Goal: Transaction & Acquisition: Purchase product/service

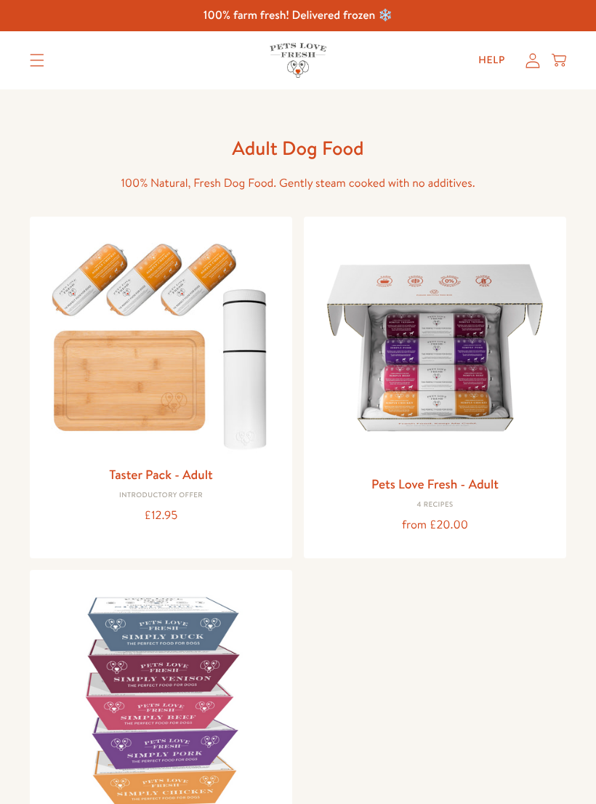
click at [457, 482] on link "Pets Love Fresh - Adult" at bounding box center [434, 483] width 127 height 18
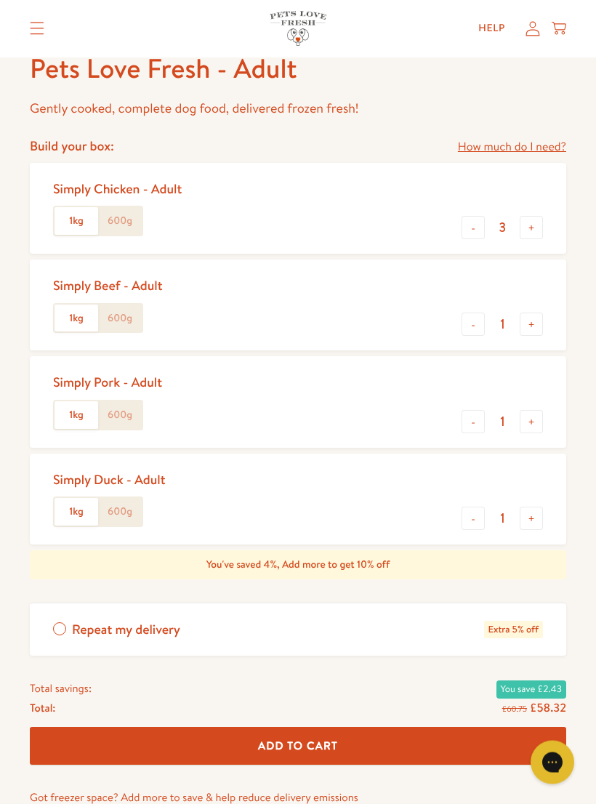
scroll to position [575, 0]
click at [471, 516] on button "-" at bounding box center [472, 517] width 23 height 23
type input "0"
click at [535, 316] on button "+" at bounding box center [530, 323] width 23 height 23
click at [540, 315] on button "+" at bounding box center [530, 323] width 23 height 23
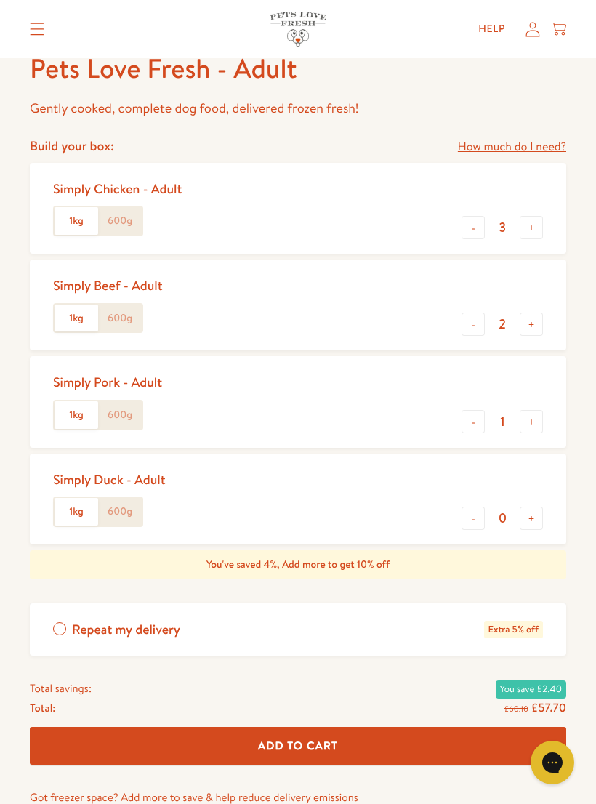
type input "3"
click at [472, 219] on button "-" at bounding box center [472, 227] width 23 height 23
click at [472, 222] on button "-" at bounding box center [472, 227] width 23 height 23
click at [479, 220] on button "-" at bounding box center [472, 227] width 23 height 23
type input "0"
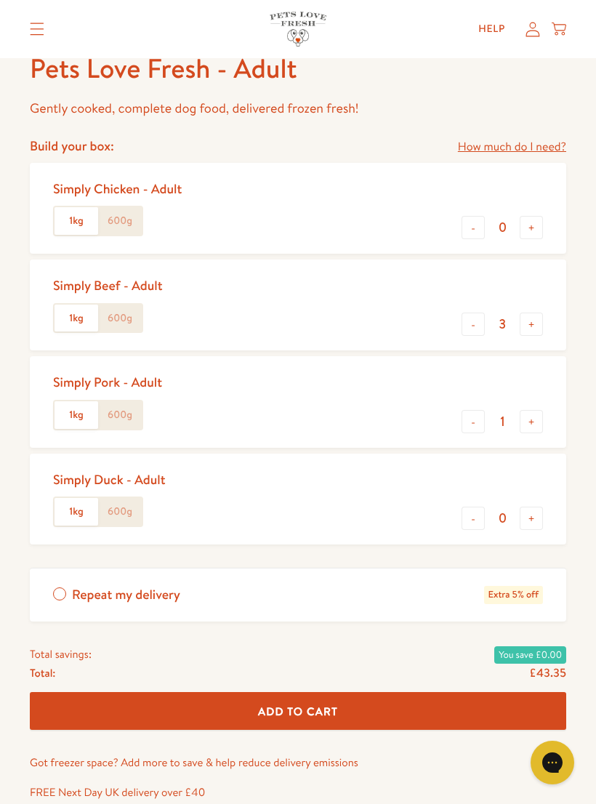
click at [535, 412] on button "+" at bounding box center [530, 421] width 23 height 23
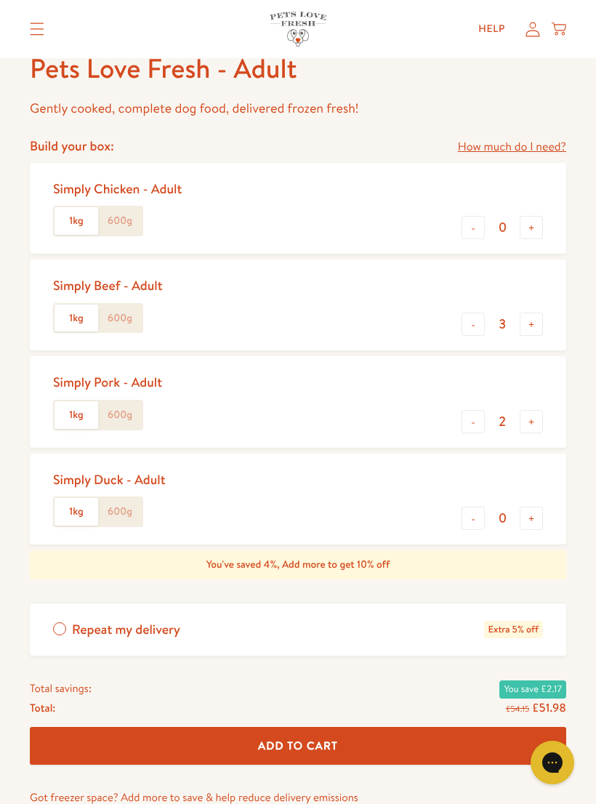
click at [126, 298] on div "Simply Beef - Adult 1kg 600g" at bounding box center [113, 305] width 121 height 68
click at [119, 308] on label "600g" at bounding box center [120, 318] width 44 height 28
click at [0, 0] on input "600g" at bounding box center [0, 0] width 0 height 0
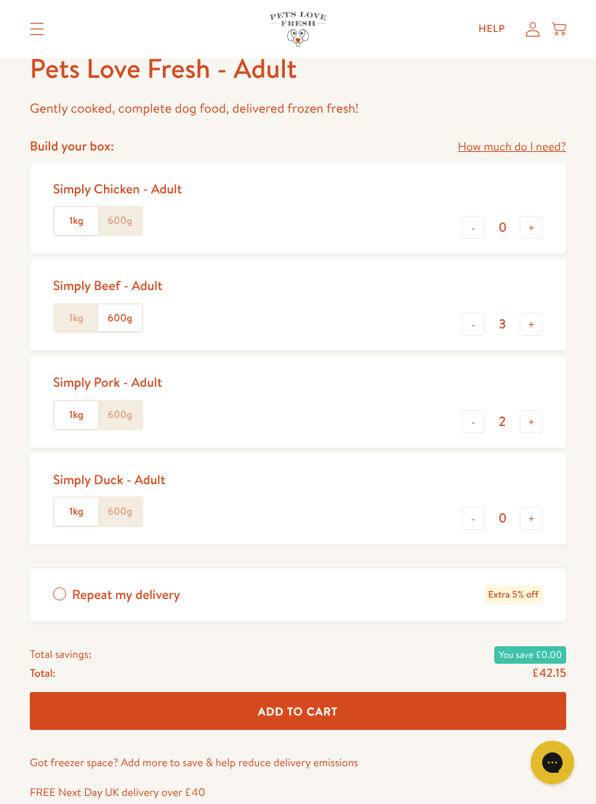
click at [121, 422] on label "600g" at bounding box center [120, 415] width 44 height 28
click at [0, 0] on input "600g" at bounding box center [0, 0] width 0 height 0
click at [532, 416] on button "+" at bounding box center [530, 421] width 23 height 23
type input "3"
click at [71, 413] on label "1kg" at bounding box center [76, 415] width 44 height 28
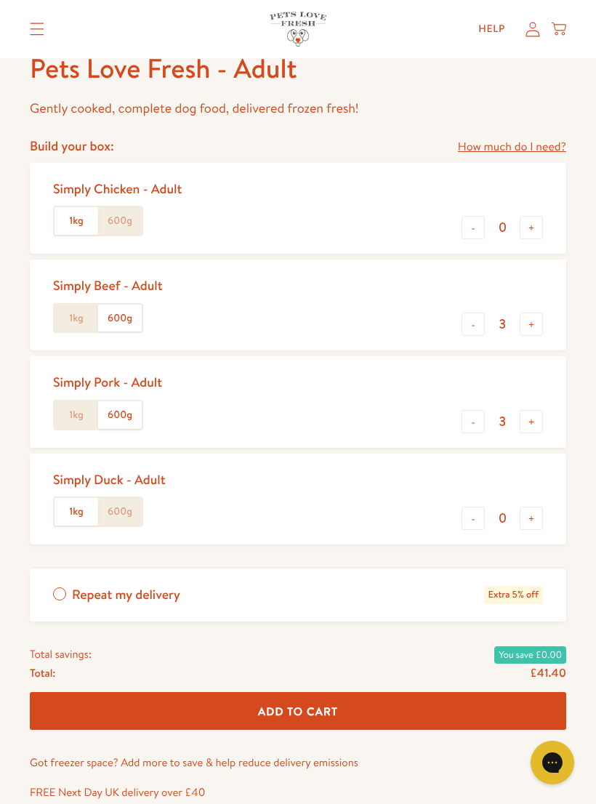
click at [0, 0] on input "1kg" at bounding box center [0, 0] width 0 height 0
click at [77, 310] on label "1kg" at bounding box center [76, 318] width 44 height 28
click at [0, 0] on input "1kg" at bounding box center [0, 0] width 0 height 0
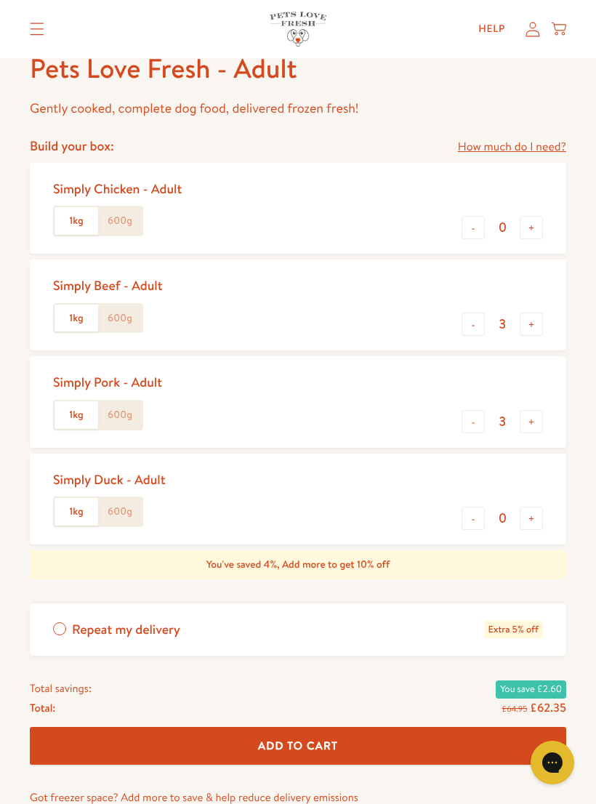
click at [121, 409] on label "600g" at bounding box center [120, 415] width 44 height 28
click at [0, 0] on input "600g" at bounding box center [0, 0] width 0 height 0
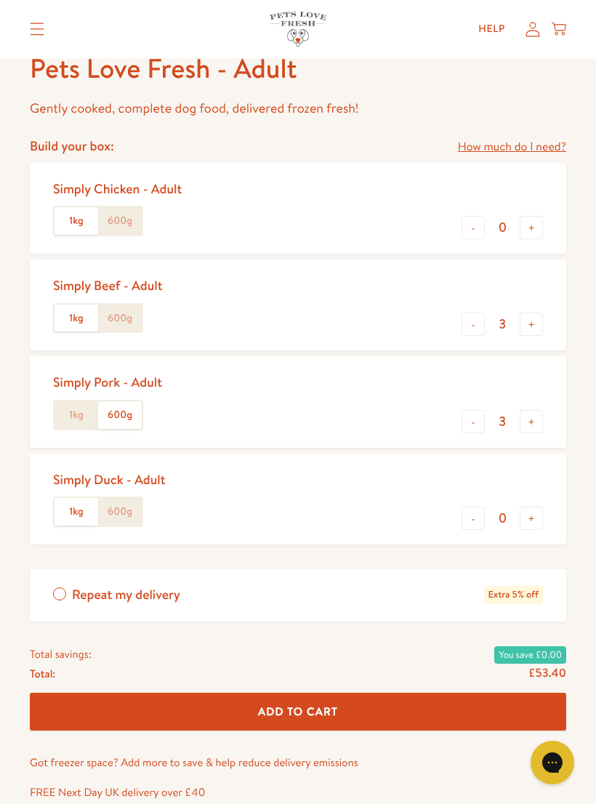
click at [129, 315] on label "600g" at bounding box center [120, 318] width 44 height 28
click at [0, 0] on input "600g" at bounding box center [0, 0] width 0 height 0
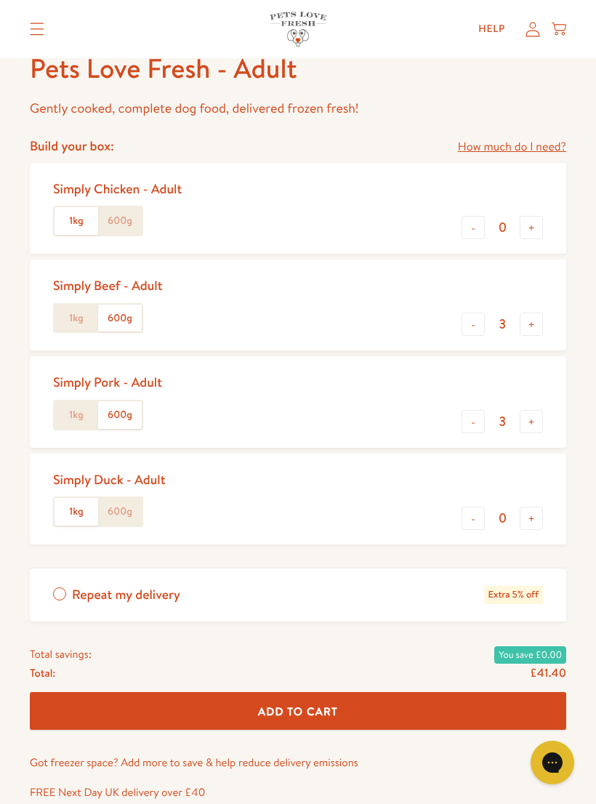
click at [535, 316] on button "+" at bounding box center [530, 323] width 23 height 23
type input "4"
click at [532, 411] on button "+" at bounding box center [530, 421] width 23 height 23
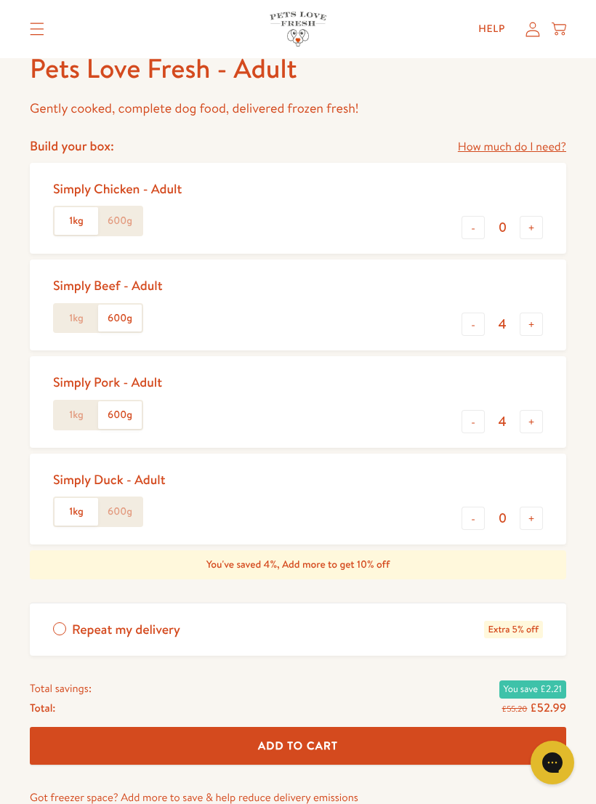
click at [472, 418] on button "-" at bounding box center [472, 421] width 23 height 23
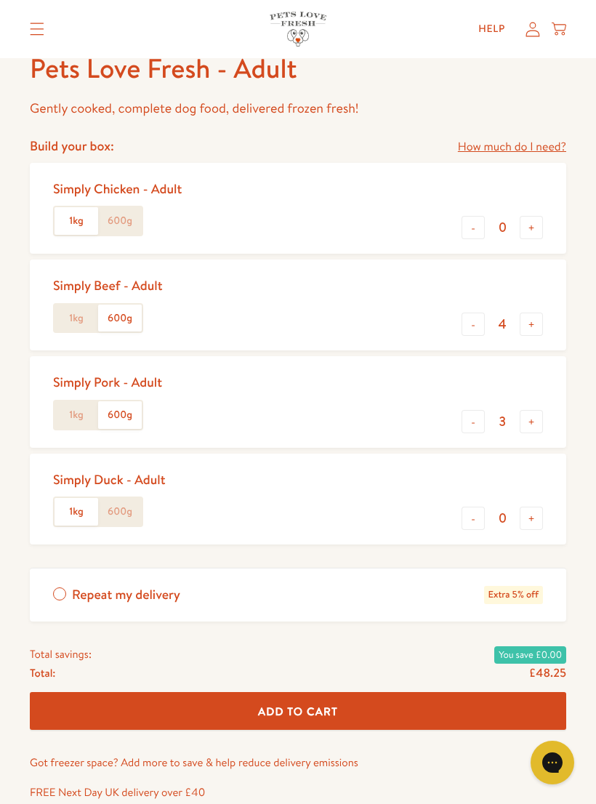
click at [537, 416] on button "+" at bounding box center [530, 421] width 23 height 23
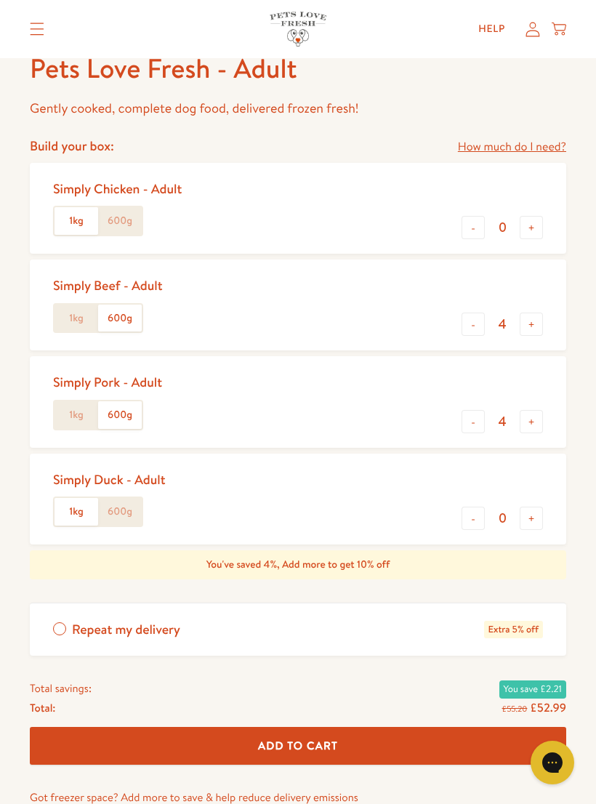
click at [469, 423] on button "-" at bounding box center [472, 421] width 23 height 23
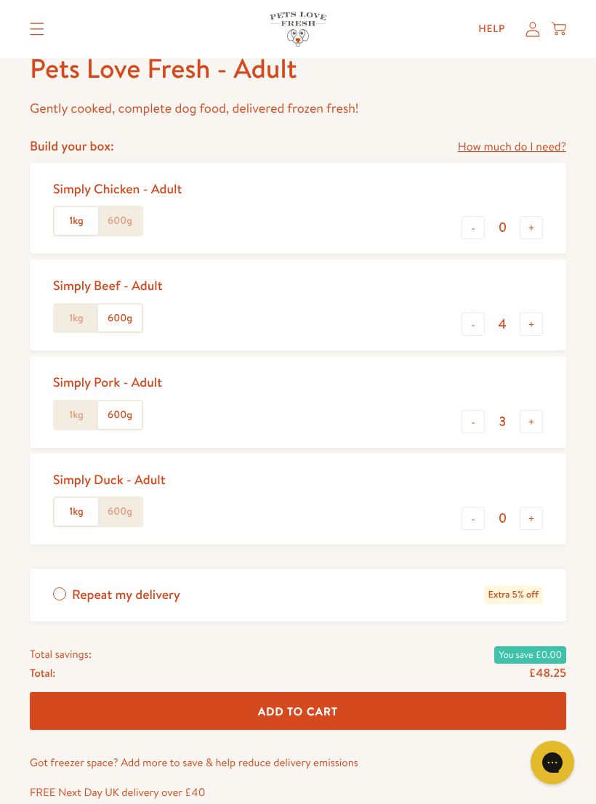
click at [533, 416] on button "+" at bounding box center [530, 421] width 23 height 23
type input "4"
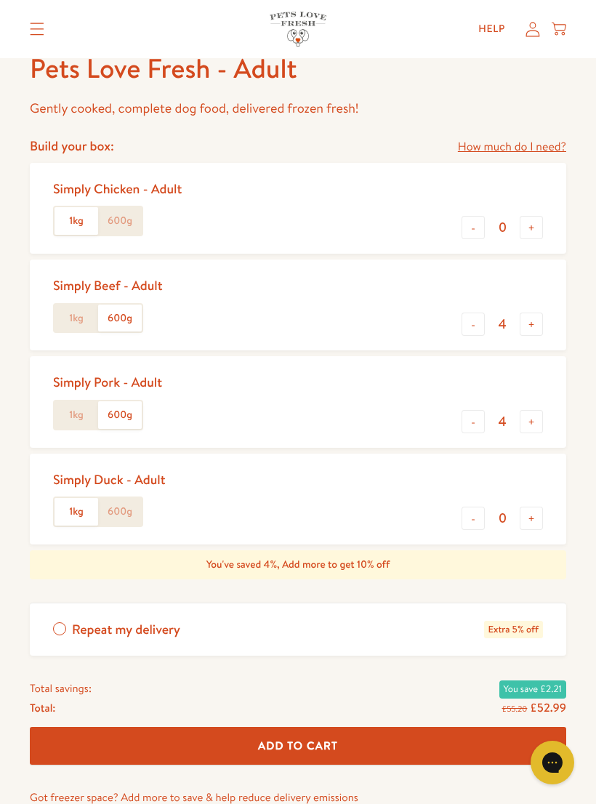
click at [470, 319] on button "-" at bounding box center [472, 323] width 23 height 23
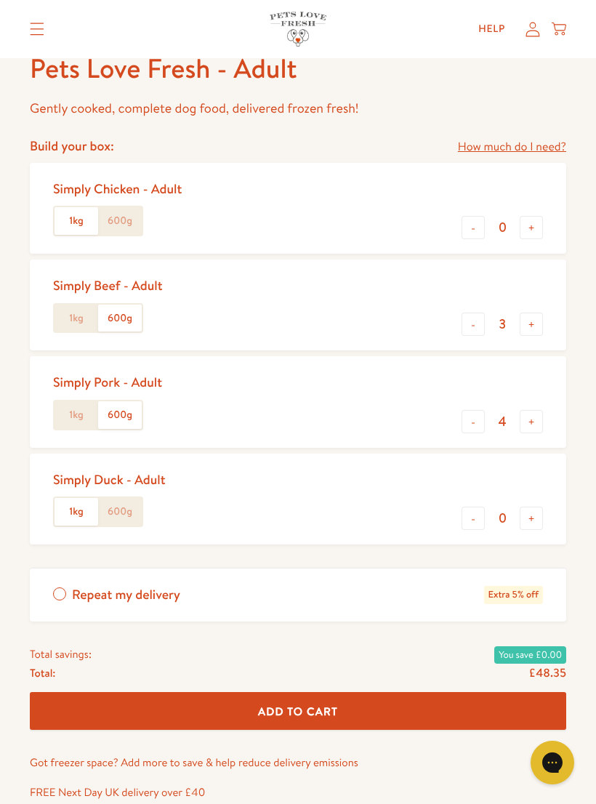
click at [527, 319] on button "+" at bounding box center [530, 323] width 23 height 23
type input "4"
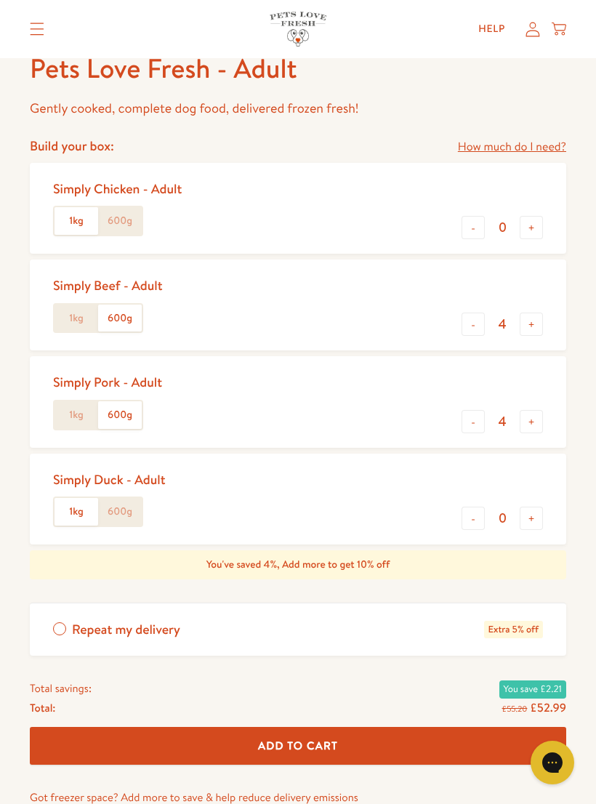
click at [474, 422] on button "-" at bounding box center [472, 421] width 23 height 23
type input "3"
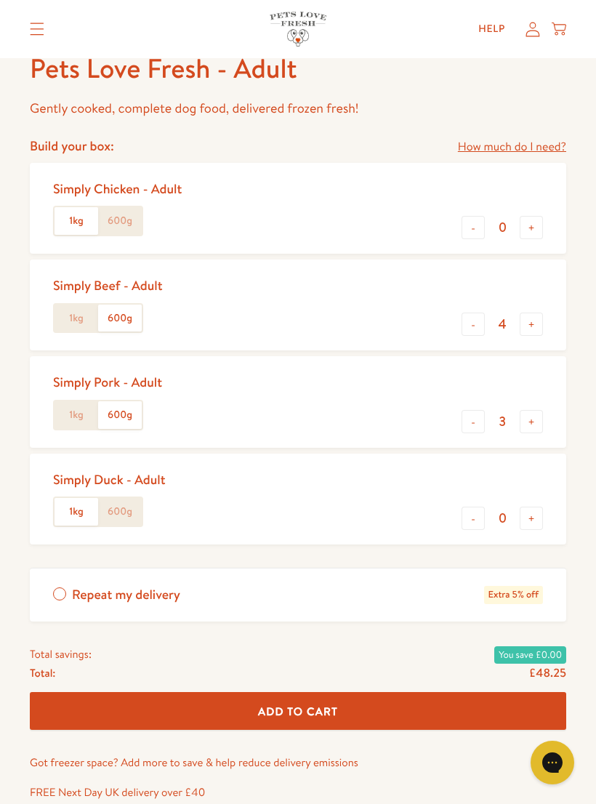
click at [495, 704] on button "Add To Cart" at bounding box center [298, 711] width 536 height 39
